Goal: Task Accomplishment & Management: Manage account settings

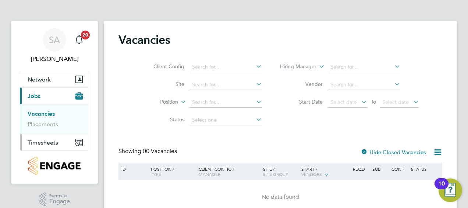
click at [49, 141] on span "Timesheets" at bounding box center [43, 142] width 31 height 7
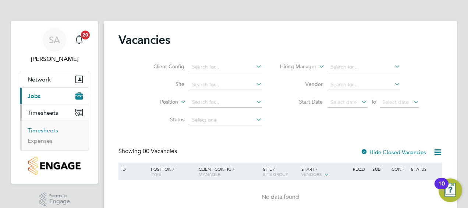
click at [51, 127] on link "Timesheets" at bounding box center [43, 130] width 31 height 7
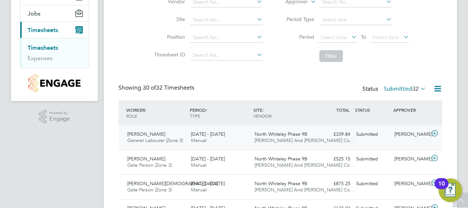
click at [435, 131] on icon at bounding box center [434, 133] width 9 height 6
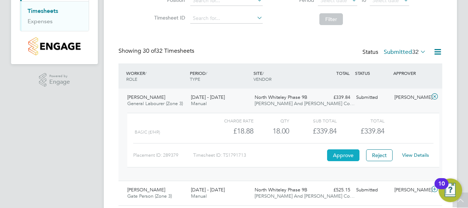
click at [346, 152] on button "Approve" at bounding box center [343, 155] width 32 height 12
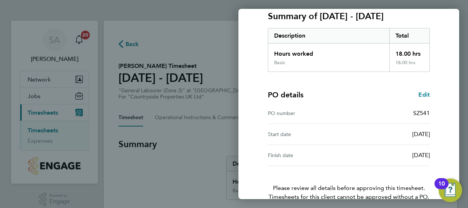
scroll to position [144, 0]
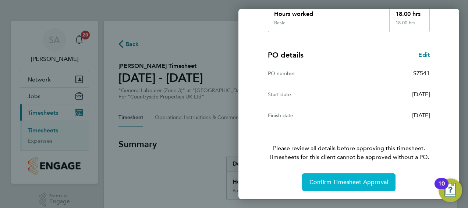
click at [343, 182] on span "Confirm Timesheet Approval" at bounding box center [349, 181] width 79 height 7
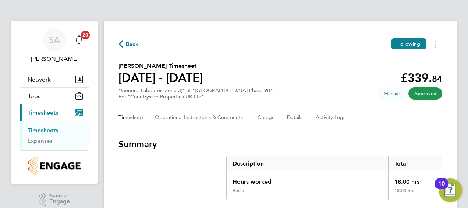
click at [133, 45] on span "Back" at bounding box center [133, 44] width 14 height 9
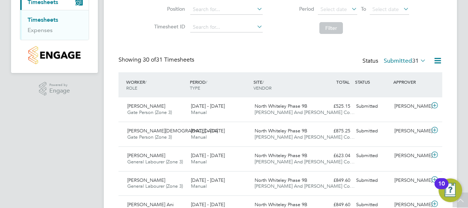
click at [438, 57] on icon at bounding box center [437, 60] width 9 height 9
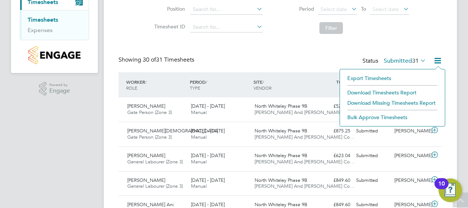
click at [438, 57] on icon at bounding box center [437, 60] width 9 height 9
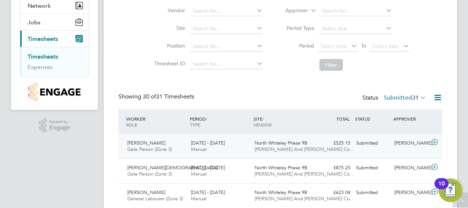
click at [435, 140] on icon at bounding box center [434, 142] width 9 height 6
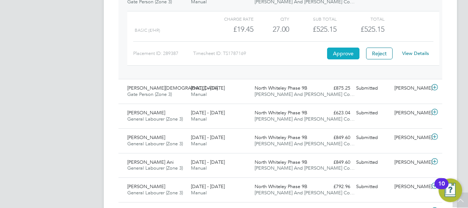
click at [344, 56] on button "Approve" at bounding box center [343, 53] width 32 height 12
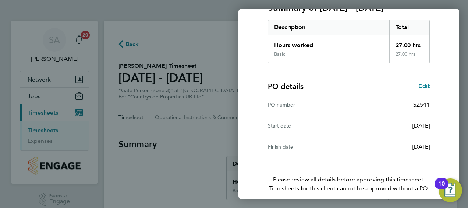
scroll to position [144, 0]
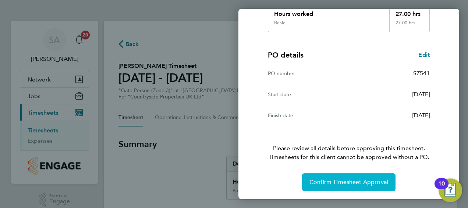
click at [365, 178] on span "Confirm Timesheet Approval" at bounding box center [349, 181] width 79 height 7
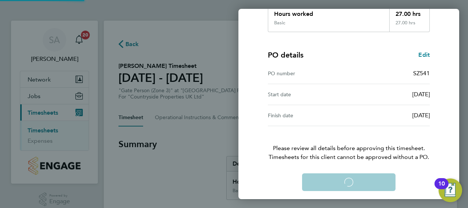
scroll to position [0, 0]
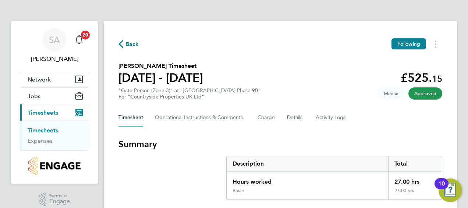
click at [133, 44] on span "Back" at bounding box center [133, 44] width 14 height 9
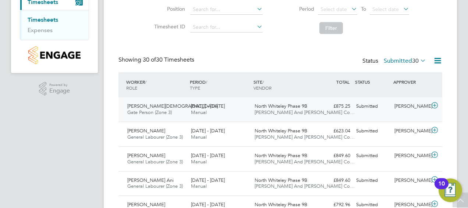
click at [436, 104] on icon at bounding box center [434, 105] width 9 height 6
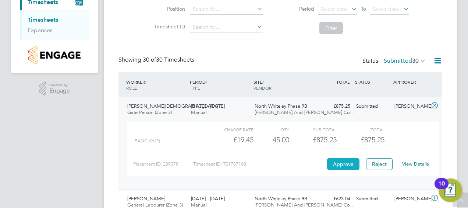
click at [340, 164] on button "Approve" at bounding box center [343, 164] width 32 height 12
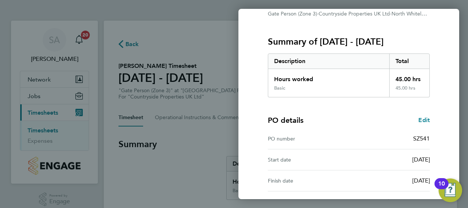
scroll to position [144, 0]
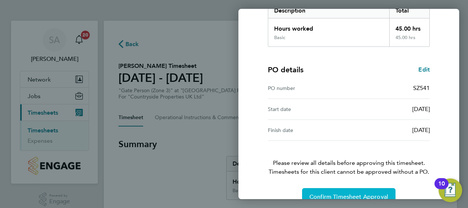
click at [342, 193] on span "Confirm Timesheet Approval" at bounding box center [349, 196] width 79 height 7
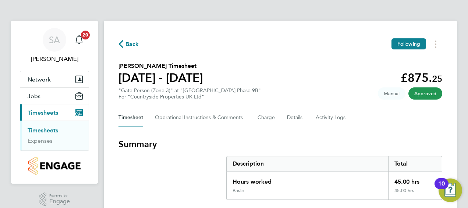
click at [423, 94] on span "Approved" at bounding box center [426, 93] width 34 height 12
click at [127, 40] on span "Back" at bounding box center [133, 44] width 14 height 9
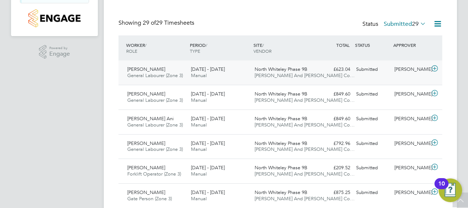
click at [436, 67] on icon at bounding box center [434, 69] width 9 height 6
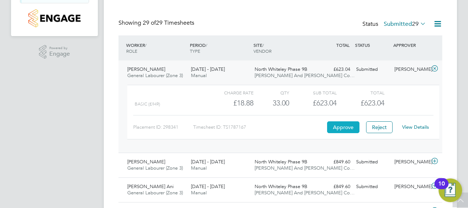
click at [345, 122] on button "Approve" at bounding box center [343, 127] width 32 height 12
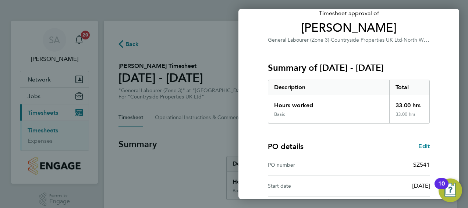
scroll to position [144, 0]
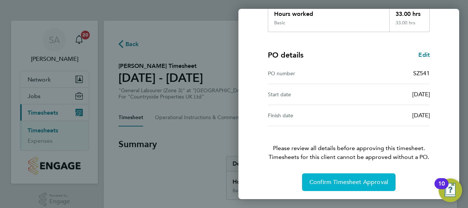
click at [345, 183] on span "Confirm Timesheet Approval" at bounding box center [349, 181] width 79 height 7
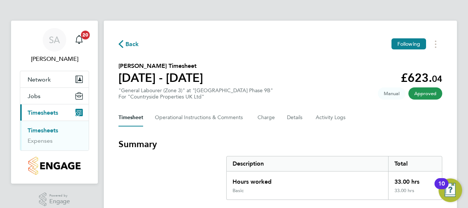
click at [124, 45] on span "Back" at bounding box center [129, 43] width 21 height 7
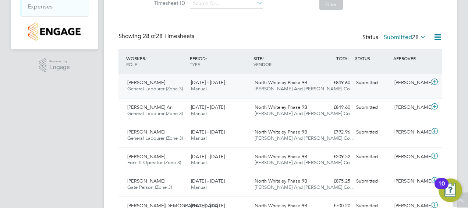
click at [437, 80] on icon at bounding box center [434, 82] width 9 height 6
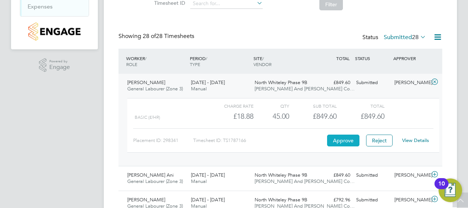
click at [343, 138] on button "Approve" at bounding box center [343, 140] width 32 height 12
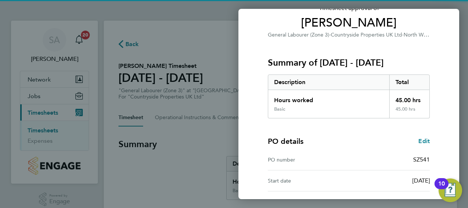
scroll to position [144, 0]
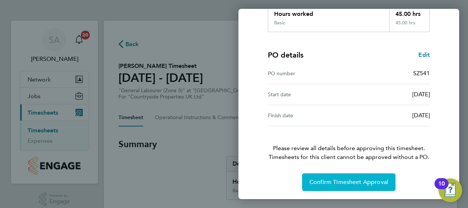
click at [331, 180] on span "Confirm Timesheet Approval" at bounding box center [349, 181] width 79 height 7
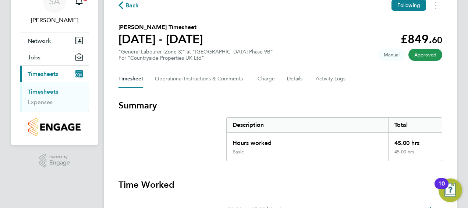
scroll to position [30, 0]
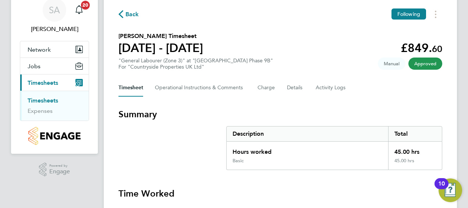
click at [124, 14] on span "Back" at bounding box center [129, 13] width 21 height 7
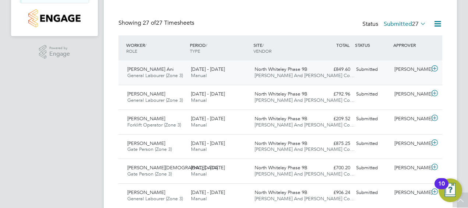
click at [434, 66] on icon at bounding box center [434, 69] width 9 height 6
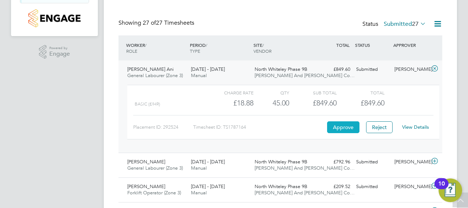
click at [339, 127] on button "Approve" at bounding box center [343, 127] width 32 height 12
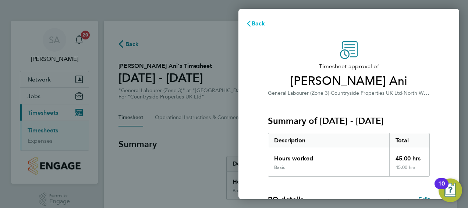
click at [253, 24] on span "Back" at bounding box center [259, 23] width 14 height 7
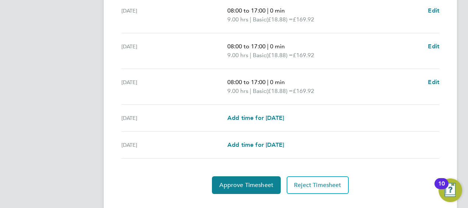
scroll to position [323, 0]
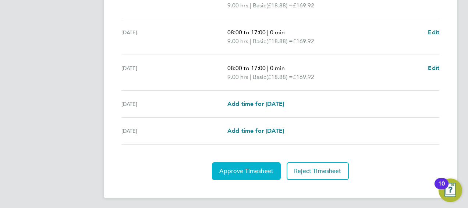
click at [250, 175] on button "Approve Timesheet" at bounding box center [246, 171] width 69 height 18
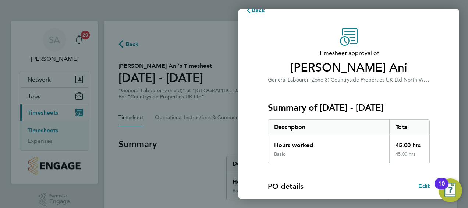
scroll to position [144, 0]
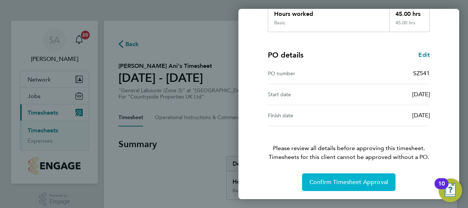
click at [339, 179] on span "Confirm Timesheet Approval" at bounding box center [349, 181] width 79 height 7
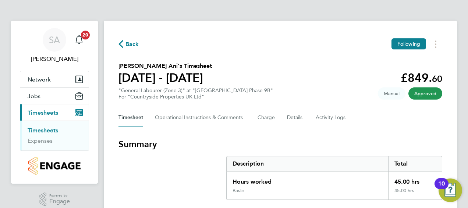
click at [131, 43] on span "Back" at bounding box center [133, 44] width 14 height 9
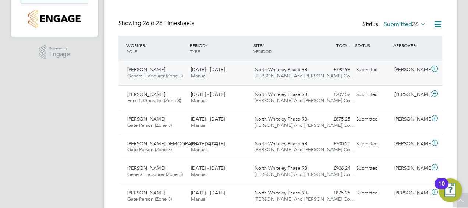
click at [436, 66] on icon at bounding box center [434, 69] width 9 height 6
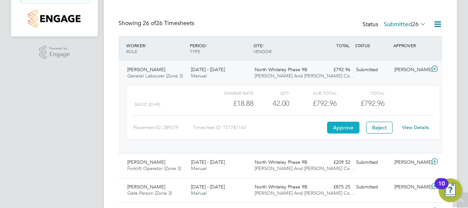
click at [335, 125] on button "Approve" at bounding box center [343, 127] width 32 height 12
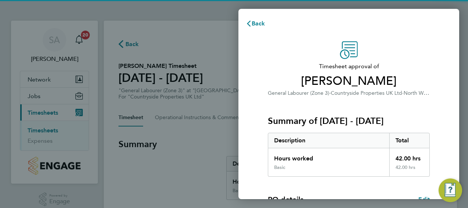
scroll to position [144, 0]
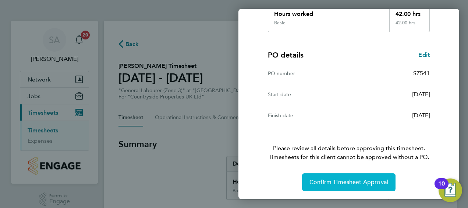
click at [326, 176] on button "Confirm Timesheet Approval" at bounding box center [349, 182] width 94 height 18
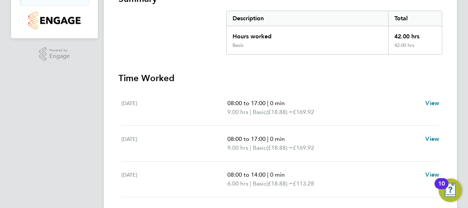
scroll to position [30, 0]
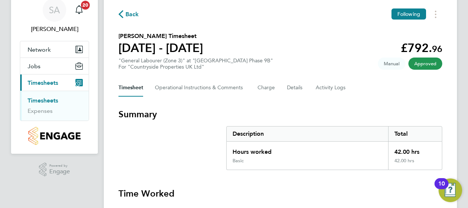
click at [123, 11] on span "Back" at bounding box center [129, 13] width 21 height 7
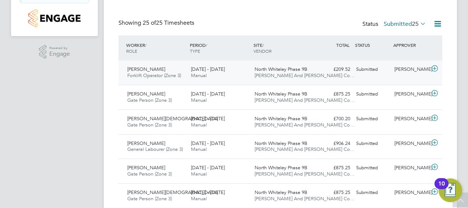
click at [434, 67] on icon at bounding box center [434, 69] width 9 height 6
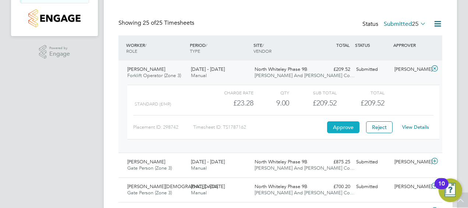
click at [338, 124] on button "Approve" at bounding box center [343, 127] width 32 height 12
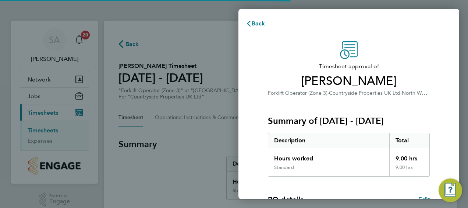
scroll to position [144, 0]
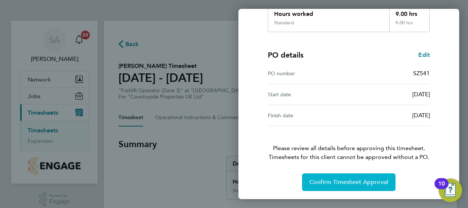
click at [333, 180] on span "Confirm Timesheet Approval" at bounding box center [349, 181] width 79 height 7
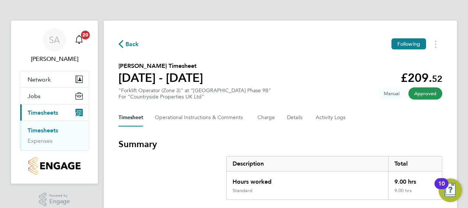
click at [134, 43] on span "Back" at bounding box center [133, 44] width 14 height 9
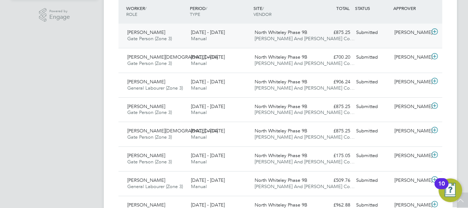
click at [434, 31] on icon at bounding box center [434, 32] width 9 height 6
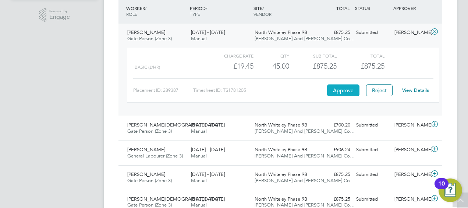
click at [345, 88] on button "Approve" at bounding box center [343, 90] width 32 height 12
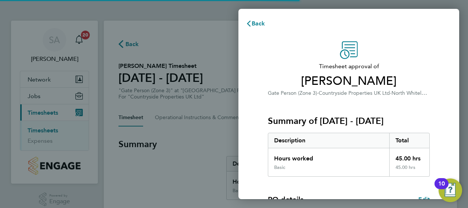
scroll to position [144, 0]
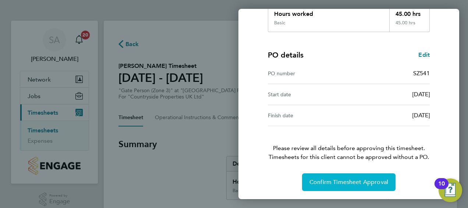
click at [341, 181] on span "Confirm Timesheet Approval" at bounding box center [349, 181] width 79 height 7
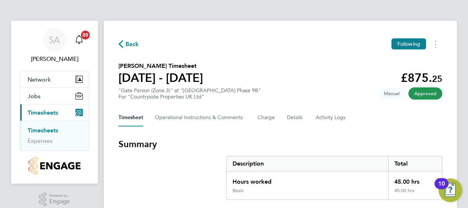
click at [128, 43] on span "Back" at bounding box center [133, 44] width 14 height 9
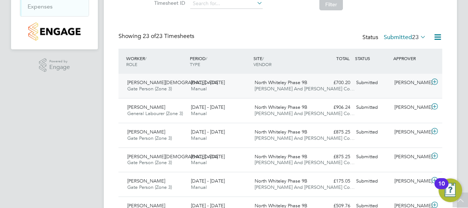
click at [434, 82] on icon at bounding box center [434, 82] width 9 height 6
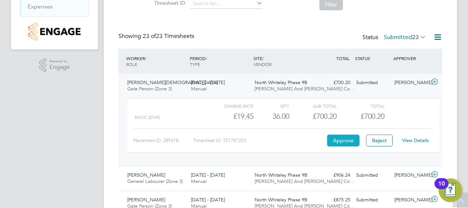
click at [342, 139] on button "Approve" at bounding box center [343, 140] width 32 height 12
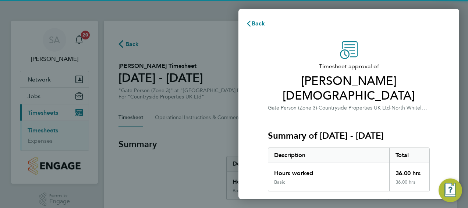
scroll to position [144, 0]
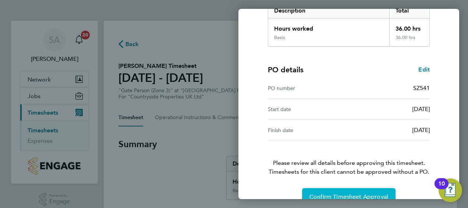
click at [355, 193] on span "Confirm Timesheet Approval" at bounding box center [349, 196] width 79 height 7
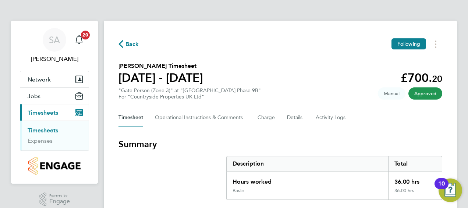
click at [134, 44] on span "Back" at bounding box center [133, 44] width 14 height 9
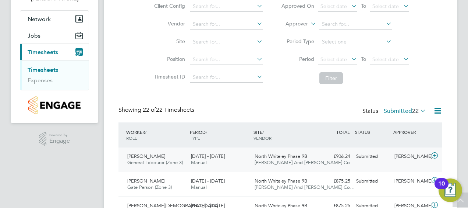
click at [437, 153] on icon at bounding box center [434, 155] width 9 height 6
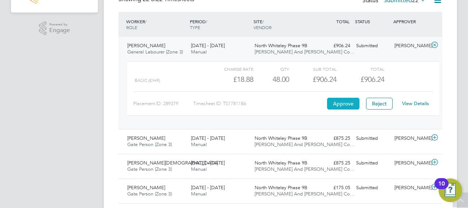
click at [340, 102] on button "Approve" at bounding box center [343, 104] width 32 height 12
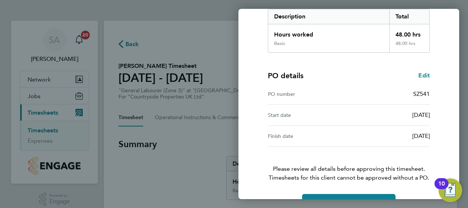
scroll to position [144, 0]
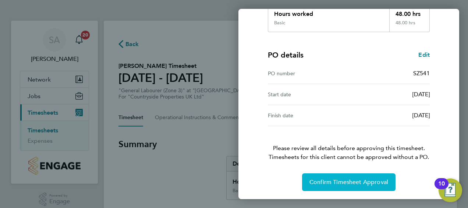
click at [353, 179] on span "Confirm Timesheet Approval" at bounding box center [349, 181] width 79 height 7
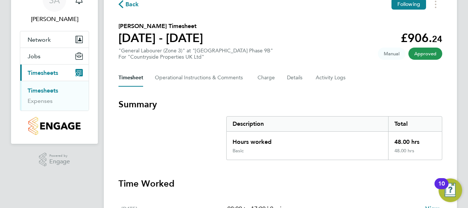
scroll to position [39, 0]
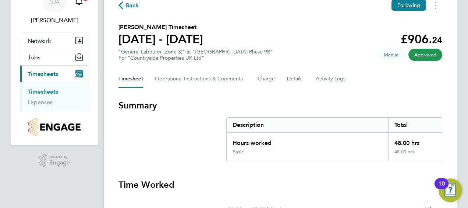
click at [133, 7] on span "Back" at bounding box center [133, 5] width 14 height 9
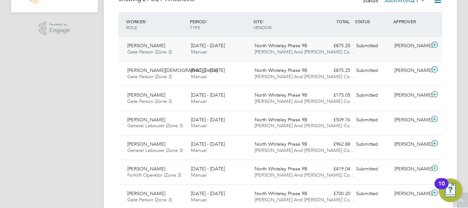
click at [436, 43] on icon at bounding box center [434, 45] width 9 height 6
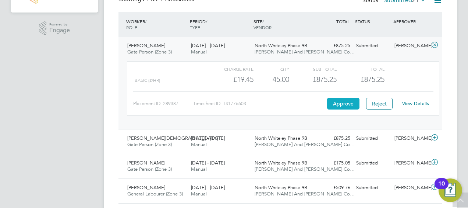
click at [344, 98] on button "Approve" at bounding box center [343, 104] width 32 height 12
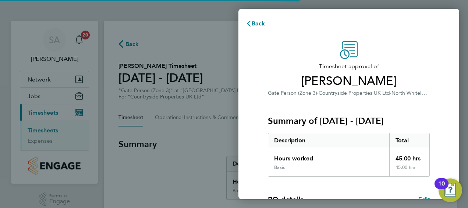
scroll to position [144, 0]
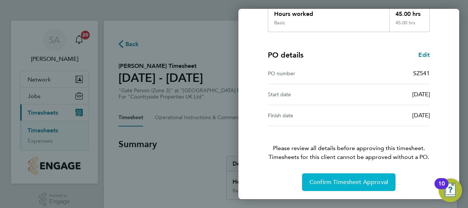
click at [317, 184] on span "Confirm Timesheet Approval" at bounding box center [349, 181] width 79 height 7
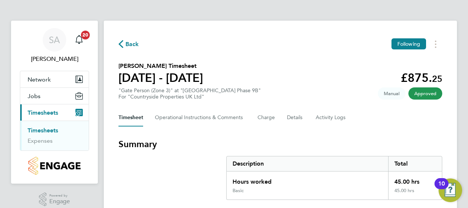
click at [131, 42] on span "Back" at bounding box center [133, 44] width 14 height 9
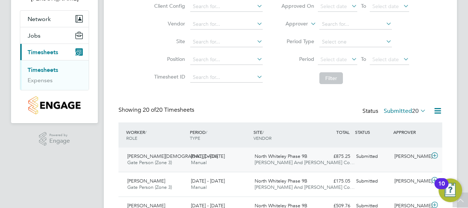
click at [436, 153] on icon at bounding box center [434, 155] width 9 height 6
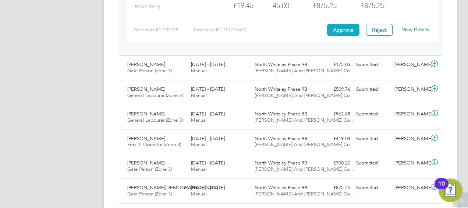
click at [347, 27] on button "Approve" at bounding box center [343, 30] width 32 height 12
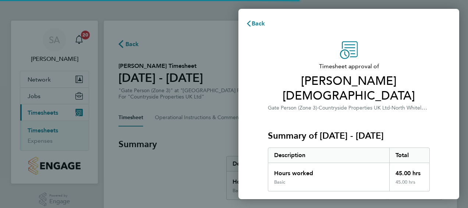
scroll to position [144, 0]
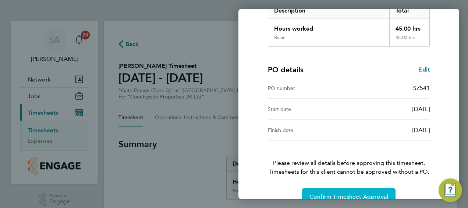
click at [338, 193] on span "Confirm Timesheet Approval" at bounding box center [349, 196] width 79 height 7
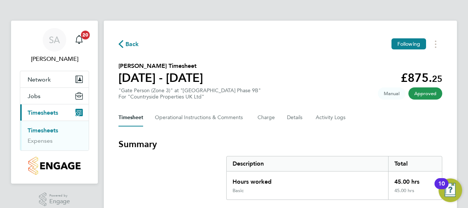
click at [127, 43] on span "Back" at bounding box center [133, 44] width 14 height 9
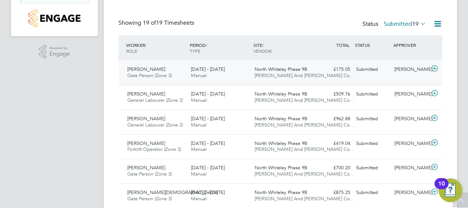
click at [435, 66] on icon at bounding box center [434, 69] width 9 height 6
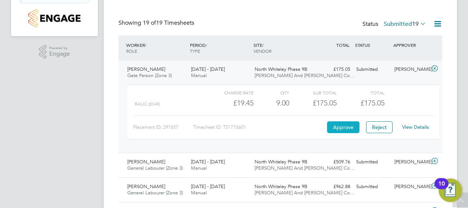
click at [343, 123] on button "Approve" at bounding box center [343, 127] width 32 height 12
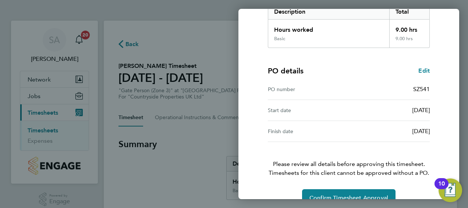
scroll to position [144, 0]
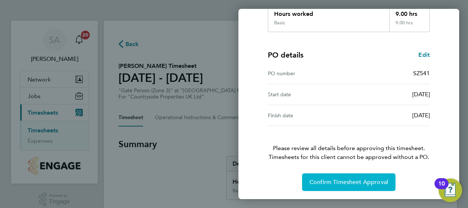
click at [346, 181] on span "Confirm Timesheet Approval" at bounding box center [349, 181] width 79 height 7
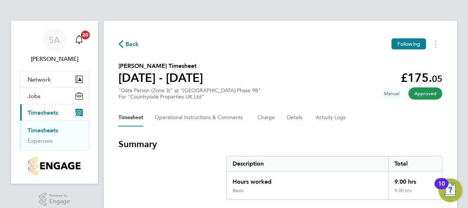
click at [130, 44] on span "Back" at bounding box center [133, 44] width 14 height 9
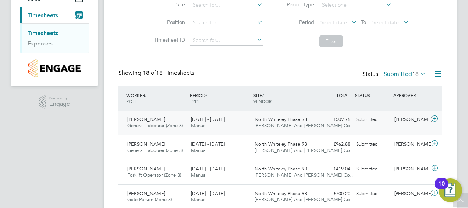
click at [436, 118] on icon at bounding box center [434, 119] width 9 height 6
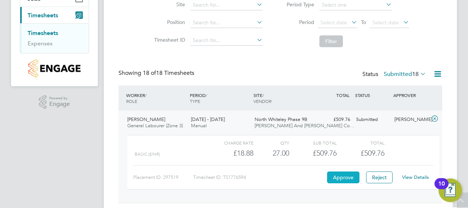
click at [346, 175] on button "Approve" at bounding box center [343, 177] width 32 height 12
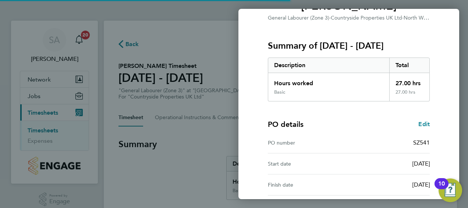
scroll to position [144, 0]
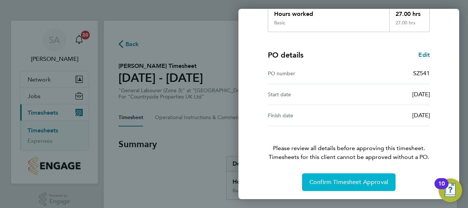
click at [348, 178] on span "Confirm Timesheet Approval" at bounding box center [349, 181] width 79 height 7
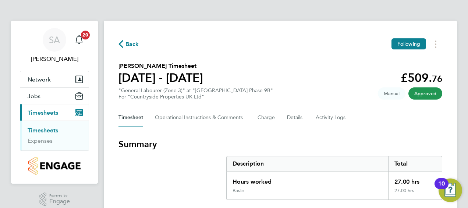
click at [131, 41] on span "Back" at bounding box center [133, 44] width 14 height 9
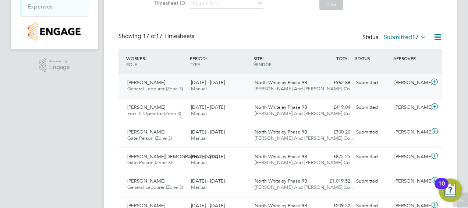
click at [435, 82] on icon at bounding box center [434, 82] width 9 height 6
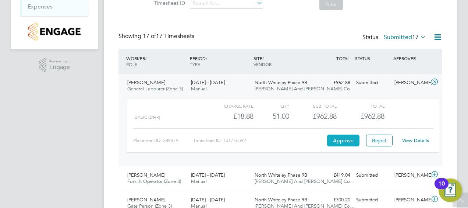
click at [344, 139] on button "Approve" at bounding box center [343, 140] width 32 height 12
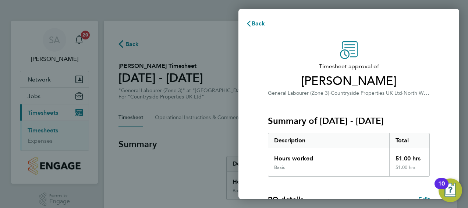
scroll to position [144, 0]
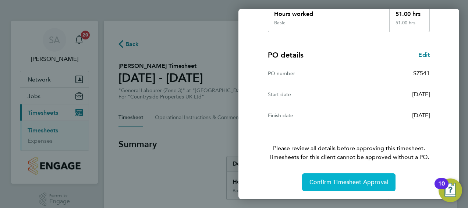
click at [350, 179] on span "Confirm Timesheet Approval" at bounding box center [349, 181] width 79 height 7
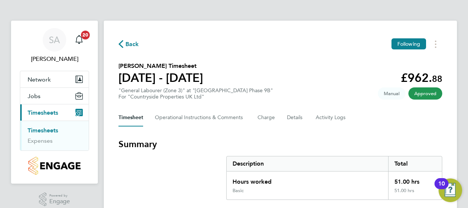
click at [129, 42] on span "Back" at bounding box center [133, 44] width 14 height 9
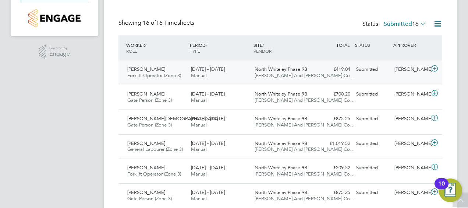
click at [434, 66] on icon at bounding box center [434, 69] width 9 height 6
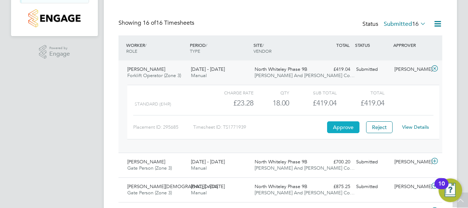
click at [339, 124] on button "Approve" at bounding box center [343, 127] width 32 height 12
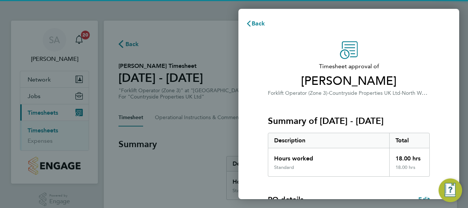
scroll to position [144, 0]
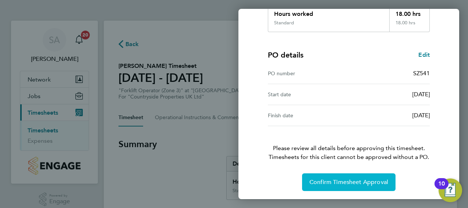
click at [339, 178] on span "Confirm Timesheet Approval" at bounding box center [349, 181] width 79 height 7
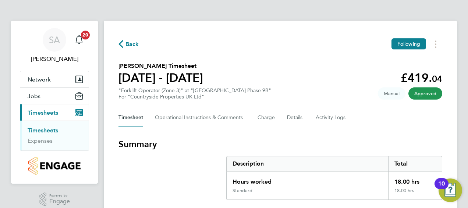
click at [134, 42] on span "Back" at bounding box center [133, 44] width 14 height 9
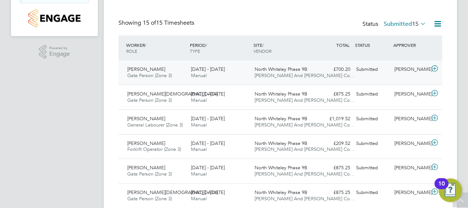
click at [436, 66] on icon at bounding box center [434, 69] width 9 height 6
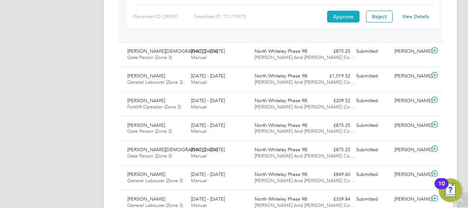
click at [352, 15] on button "Approve" at bounding box center [343, 17] width 32 height 12
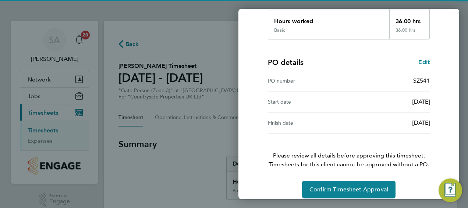
scroll to position [144, 0]
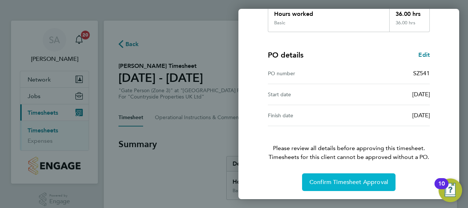
click at [333, 178] on span "Confirm Timesheet Approval" at bounding box center [349, 181] width 79 height 7
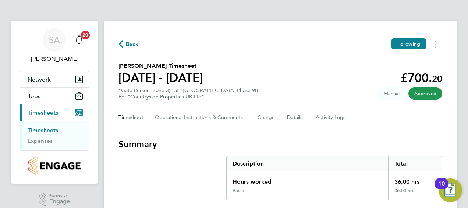
click at [131, 42] on span "Back" at bounding box center [133, 44] width 14 height 9
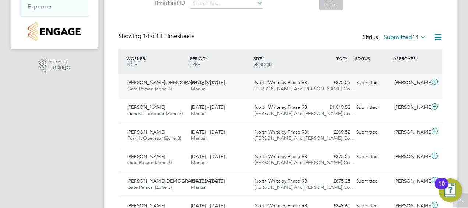
click at [436, 79] on icon at bounding box center [434, 82] width 9 height 6
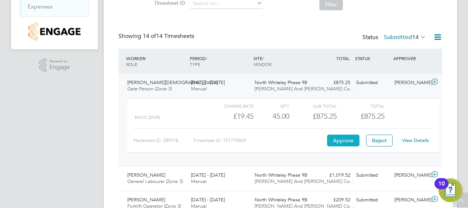
click at [345, 142] on button "Approve" at bounding box center [343, 140] width 32 height 12
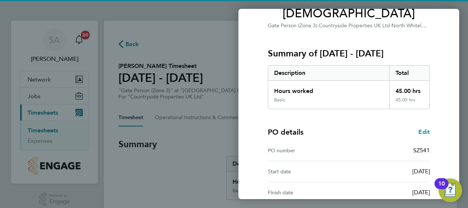
scroll to position [144, 0]
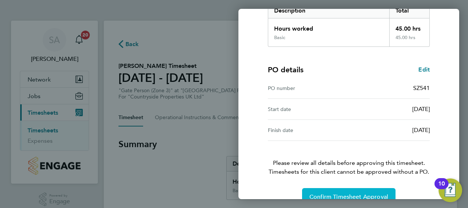
click at [336, 193] on span "Confirm Timesheet Approval" at bounding box center [349, 196] width 79 height 7
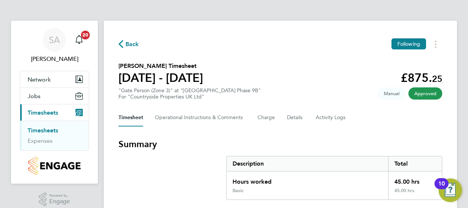
click at [134, 43] on span "Back" at bounding box center [133, 44] width 14 height 9
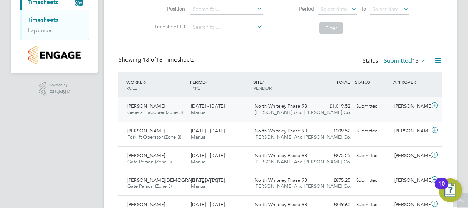
click at [434, 104] on icon at bounding box center [434, 105] width 9 height 6
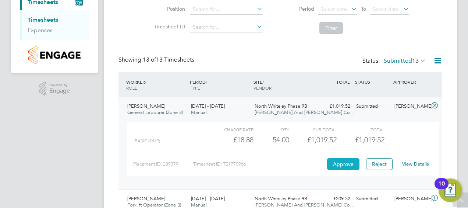
click at [346, 162] on button "Approve" at bounding box center [343, 164] width 32 height 12
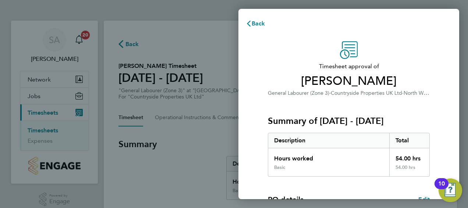
scroll to position [144, 0]
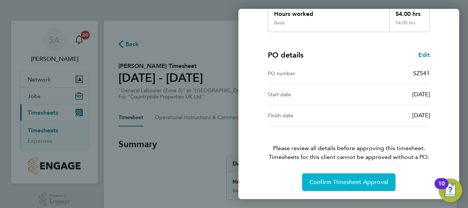
click at [351, 180] on span "Confirm Timesheet Approval" at bounding box center [349, 181] width 79 height 7
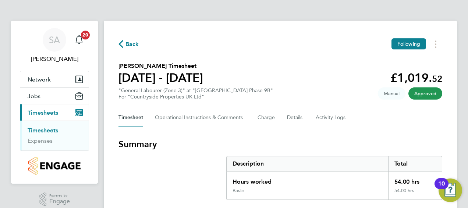
click at [130, 43] on span "Back" at bounding box center [133, 44] width 14 height 9
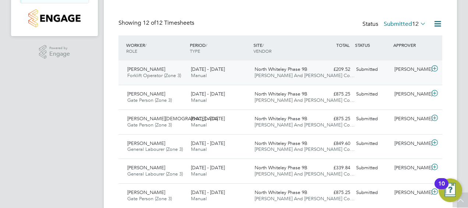
click at [433, 68] on icon at bounding box center [434, 69] width 9 height 6
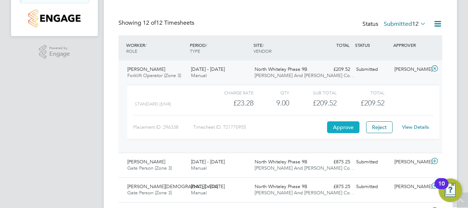
click at [336, 127] on button "Approve" at bounding box center [343, 127] width 32 height 12
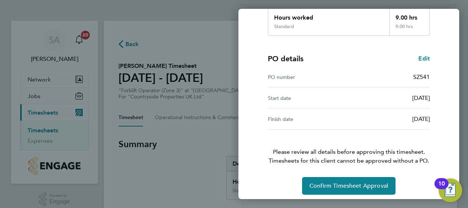
scroll to position [144, 0]
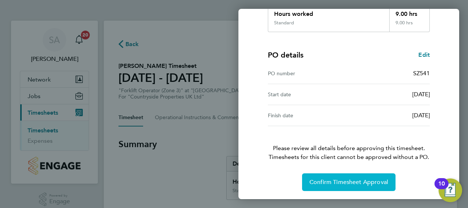
click at [342, 177] on button "Confirm Timesheet Approval" at bounding box center [349, 182] width 94 height 18
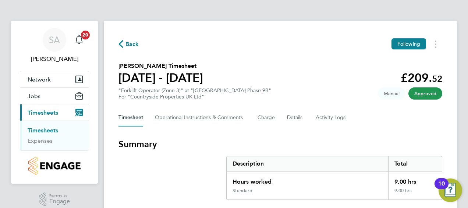
click at [127, 46] on span "Back" at bounding box center [133, 44] width 14 height 9
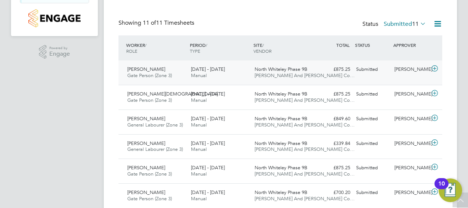
click at [435, 67] on icon at bounding box center [434, 69] width 9 height 6
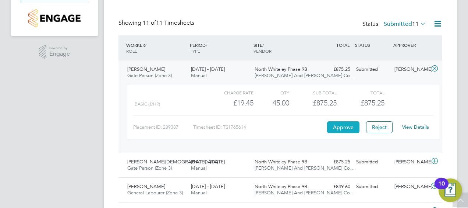
click at [335, 127] on button "Approve" at bounding box center [343, 127] width 32 height 12
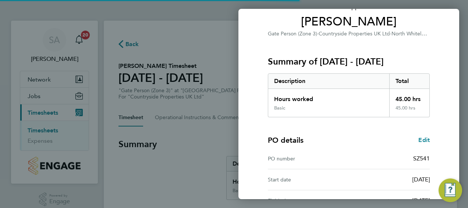
scroll to position [144, 0]
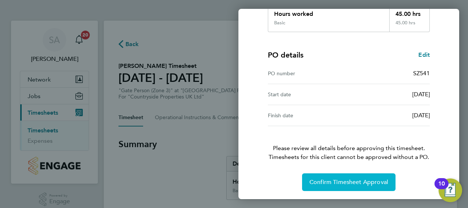
click at [333, 179] on span "Confirm Timesheet Approval" at bounding box center [349, 181] width 79 height 7
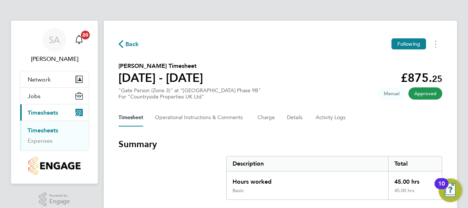
click at [130, 43] on span "Back" at bounding box center [133, 44] width 14 height 9
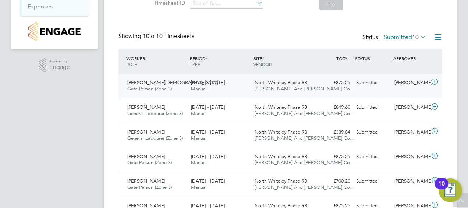
click at [434, 80] on icon at bounding box center [434, 82] width 9 height 6
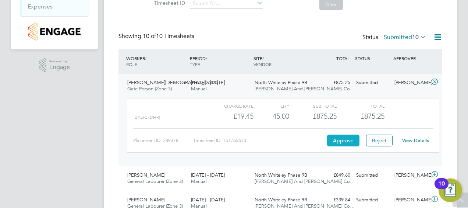
click at [341, 138] on button "Approve" at bounding box center [343, 140] width 32 height 12
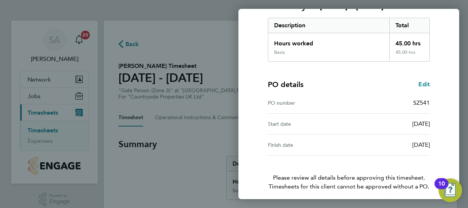
scroll to position [144, 0]
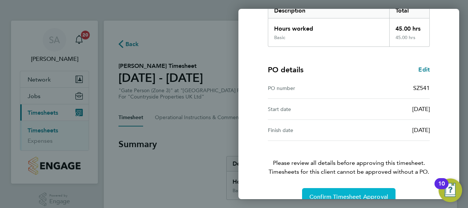
click at [352, 188] on button "Confirm Timesheet Approval" at bounding box center [349, 197] width 94 height 18
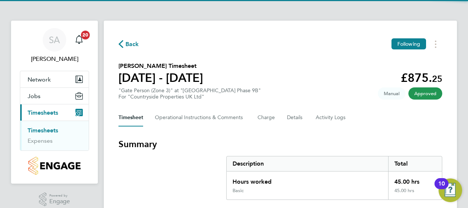
click at [130, 45] on span "Back" at bounding box center [133, 44] width 14 height 9
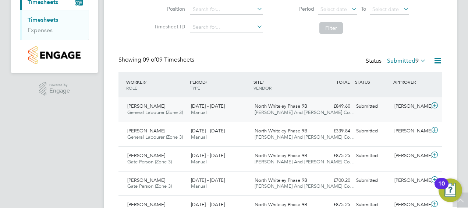
click at [437, 104] on icon at bounding box center [434, 105] width 9 height 6
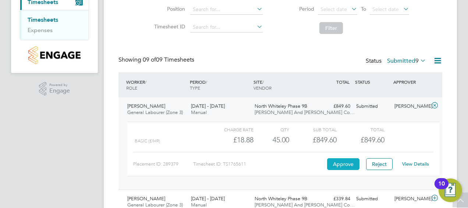
click at [350, 160] on button "Approve" at bounding box center [343, 164] width 32 height 12
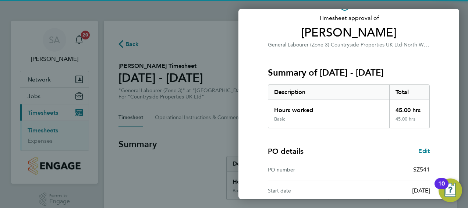
scroll to position [144, 0]
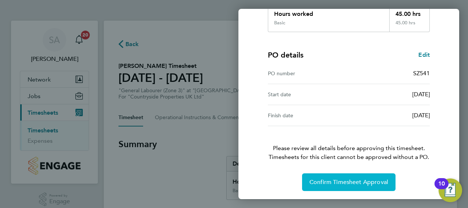
click at [353, 180] on span "Confirm Timesheet Approval" at bounding box center [349, 181] width 79 height 7
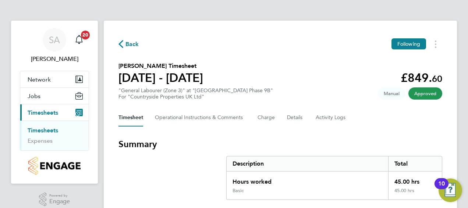
click at [135, 41] on span "Back" at bounding box center [133, 44] width 14 height 9
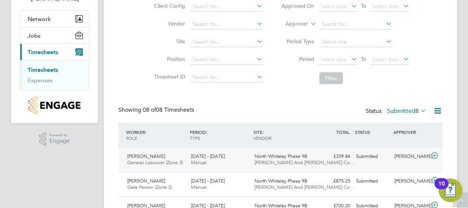
click at [436, 154] on icon at bounding box center [434, 155] width 9 height 6
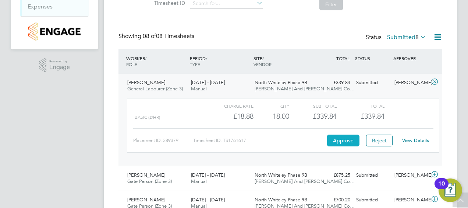
click at [349, 138] on button "Approve" at bounding box center [343, 140] width 32 height 12
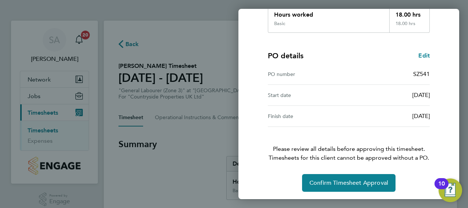
scroll to position [144, 0]
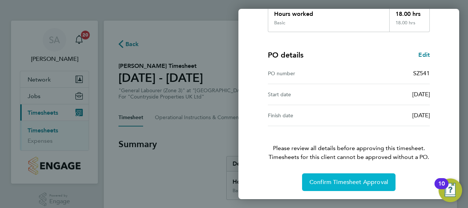
click at [351, 178] on span "Confirm Timesheet Approval" at bounding box center [349, 181] width 79 height 7
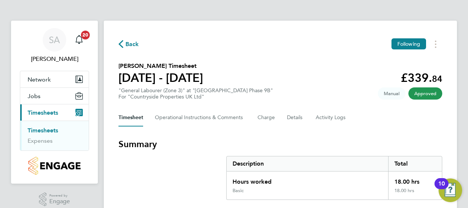
click at [129, 40] on span "Back" at bounding box center [133, 44] width 14 height 9
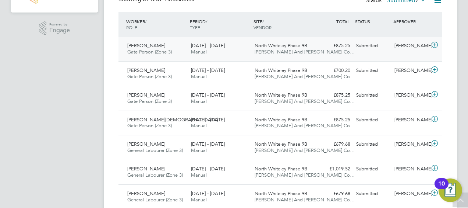
click at [436, 43] on icon at bounding box center [434, 45] width 9 height 6
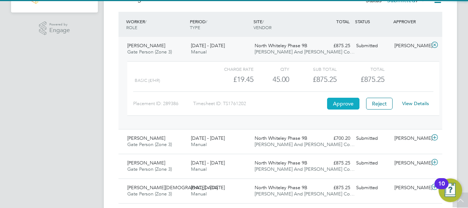
click at [340, 102] on button "Approve" at bounding box center [343, 104] width 32 height 12
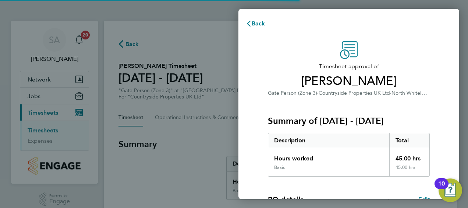
scroll to position [144, 0]
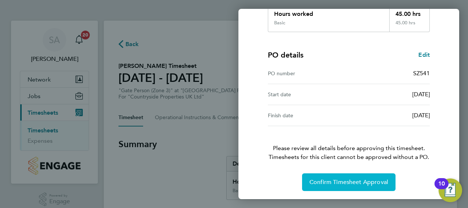
click at [346, 181] on span "Confirm Timesheet Approval" at bounding box center [349, 181] width 79 height 7
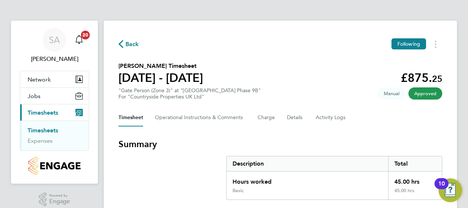
click at [130, 47] on span "Back" at bounding box center [133, 44] width 14 height 9
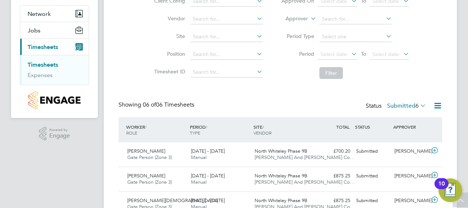
scroll to position [63, 0]
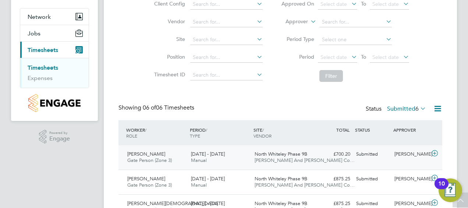
click at [436, 151] on icon at bounding box center [434, 153] width 9 height 6
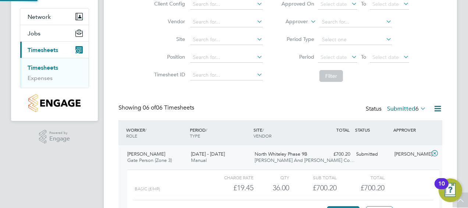
scroll to position [4, 4]
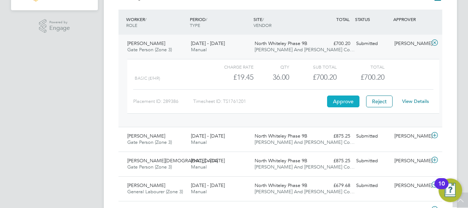
click at [334, 95] on button "Approve" at bounding box center [343, 101] width 32 height 12
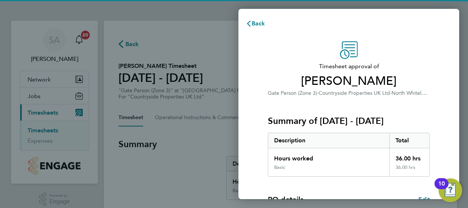
scroll to position [144, 0]
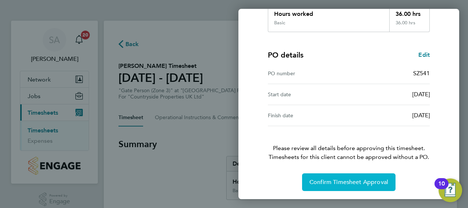
click at [356, 179] on span "Confirm Timesheet Approval" at bounding box center [349, 181] width 79 height 7
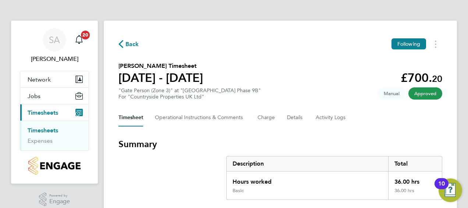
click at [132, 45] on span "Back" at bounding box center [133, 44] width 14 height 9
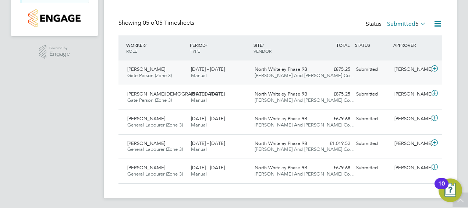
click at [434, 68] on icon at bounding box center [434, 69] width 9 height 6
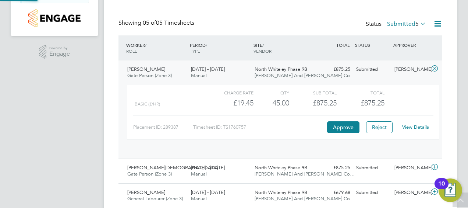
scroll to position [13, 72]
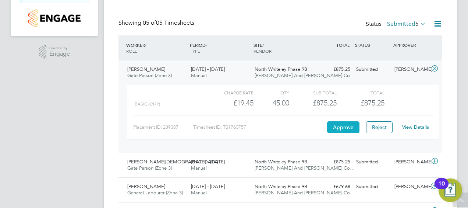
click at [343, 127] on button "Approve" at bounding box center [343, 127] width 32 height 12
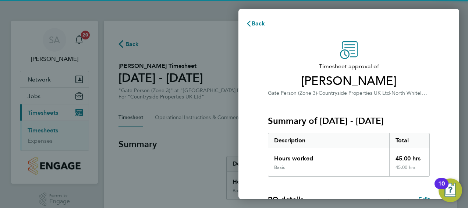
scroll to position [144, 0]
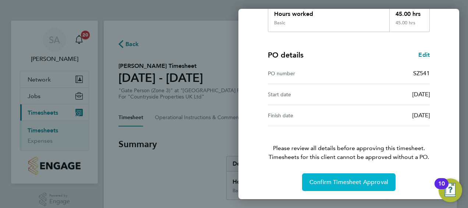
click at [341, 183] on span "Confirm Timesheet Approval" at bounding box center [349, 181] width 79 height 7
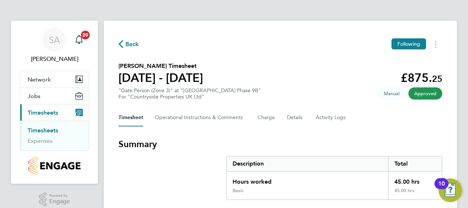
click at [131, 41] on span "Back" at bounding box center [133, 44] width 14 height 9
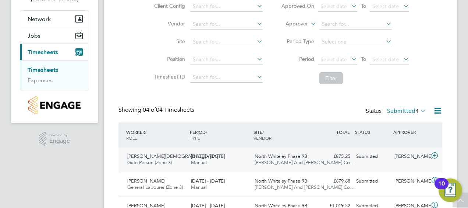
click at [436, 152] on icon at bounding box center [434, 155] width 9 height 6
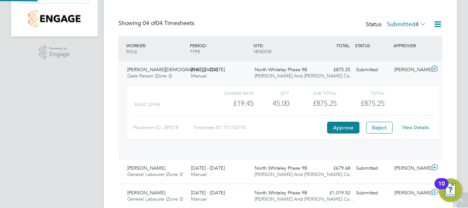
scroll to position [154, 0]
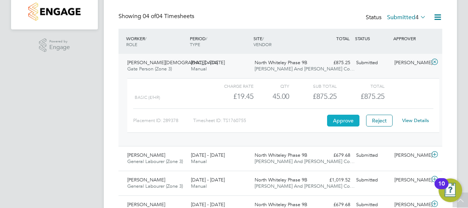
click at [338, 119] on button "Approve" at bounding box center [343, 120] width 32 height 12
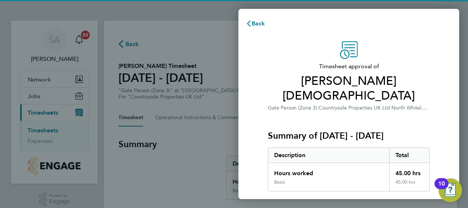
scroll to position [144, 0]
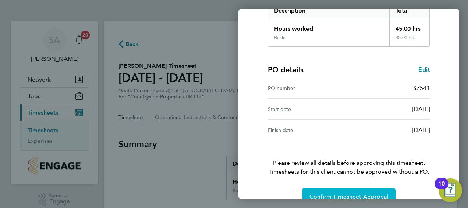
click at [351, 193] on span "Confirm Timesheet Approval" at bounding box center [349, 196] width 79 height 7
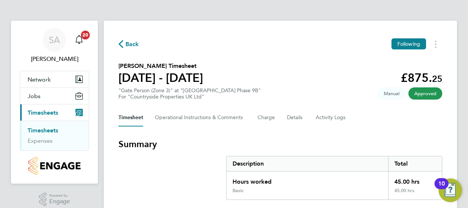
click at [122, 43] on icon "button" at bounding box center [121, 44] width 5 height 8
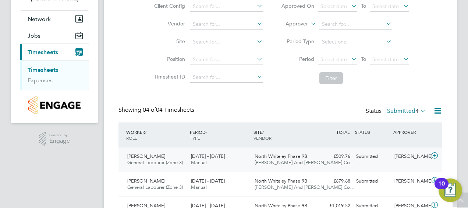
click at [435, 156] on icon at bounding box center [434, 155] width 9 height 6
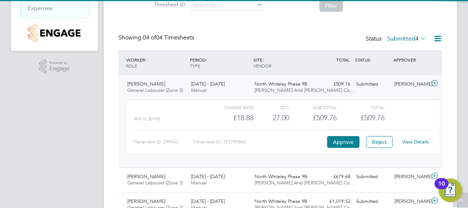
scroll to position [134, 0]
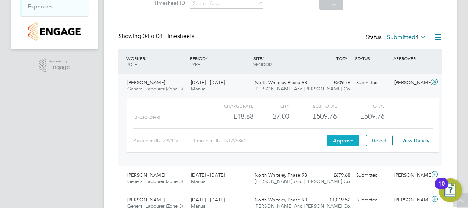
click at [331, 136] on button "Approve" at bounding box center [343, 140] width 32 height 12
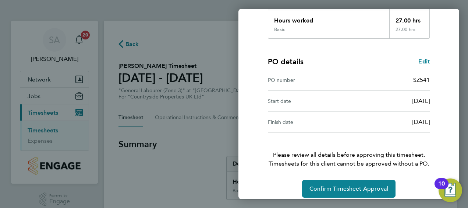
scroll to position [144, 0]
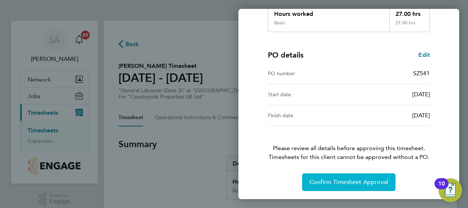
click at [359, 179] on span "Confirm Timesheet Approval" at bounding box center [349, 181] width 79 height 7
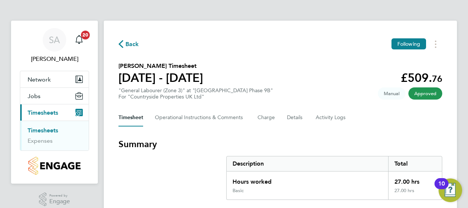
click at [131, 43] on span "Back" at bounding box center [133, 44] width 14 height 9
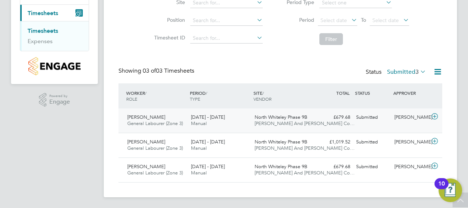
click at [435, 114] on icon at bounding box center [434, 116] width 9 height 6
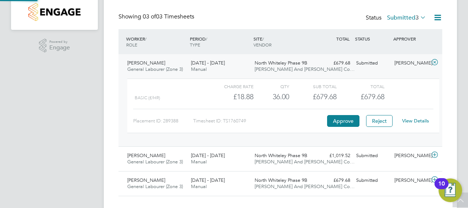
scroll to position [167, 0]
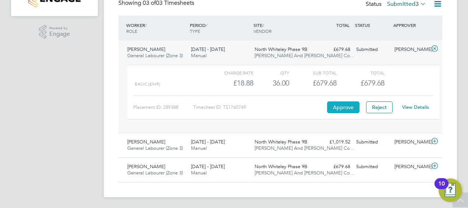
click at [343, 109] on button "Approve" at bounding box center [343, 107] width 32 height 12
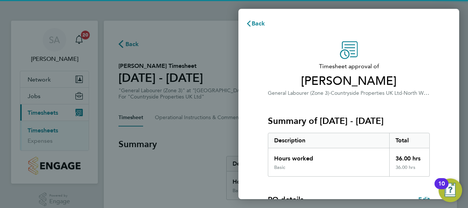
scroll to position [144, 0]
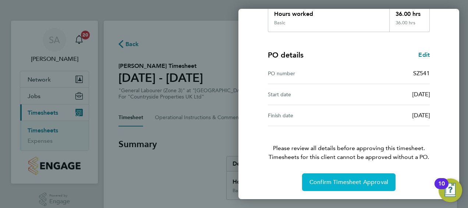
click at [352, 175] on button "Confirm Timesheet Approval" at bounding box center [349, 182] width 94 height 18
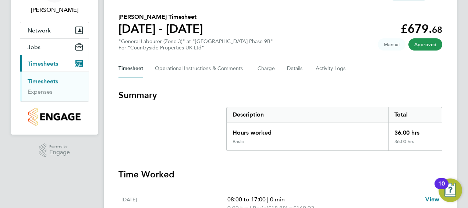
scroll to position [37, 0]
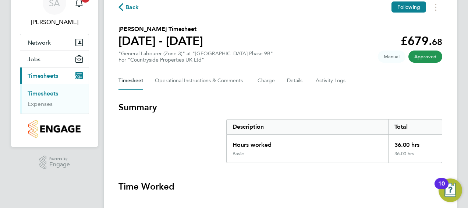
click at [134, 6] on span "Back" at bounding box center [133, 7] width 14 height 9
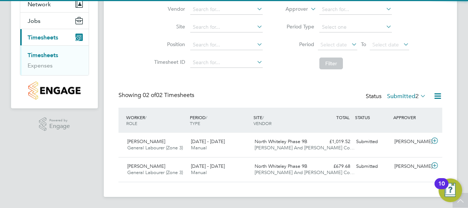
scroll to position [75, 0]
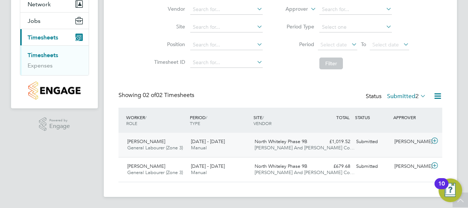
click at [433, 139] on icon at bounding box center [434, 141] width 9 height 6
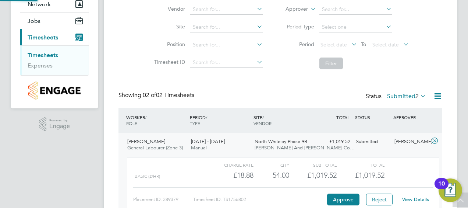
scroll to position [13, 72]
click at [336, 195] on button "Approve" at bounding box center [343, 199] width 32 height 12
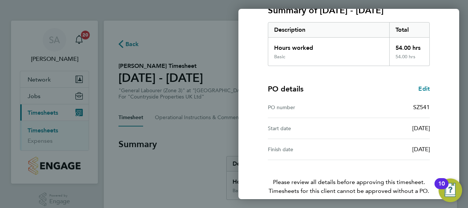
scroll to position [144, 0]
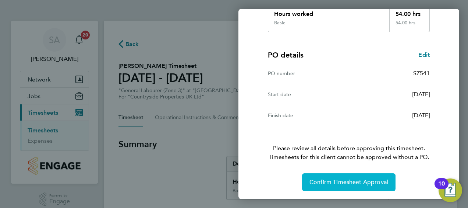
click at [328, 179] on span "Confirm Timesheet Approval" at bounding box center [349, 181] width 79 height 7
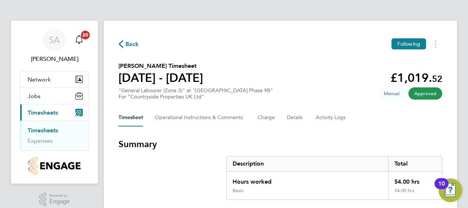
click at [131, 44] on span "Back" at bounding box center [133, 44] width 14 height 9
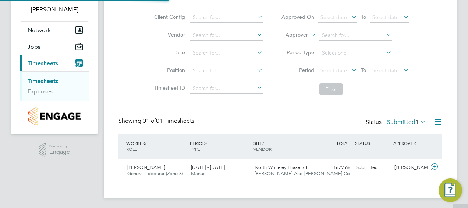
scroll to position [51, 0]
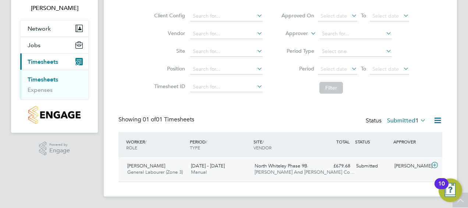
click at [436, 164] on icon at bounding box center [434, 165] width 9 height 6
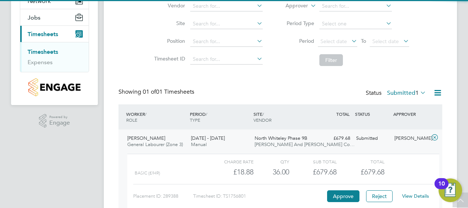
scroll to position [118, 0]
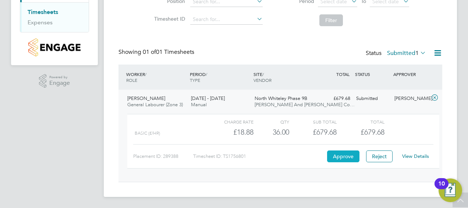
click at [355, 154] on button "Approve" at bounding box center [343, 156] width 32 height 12
